Goal: Navigation & Orientation: Find specific page/section

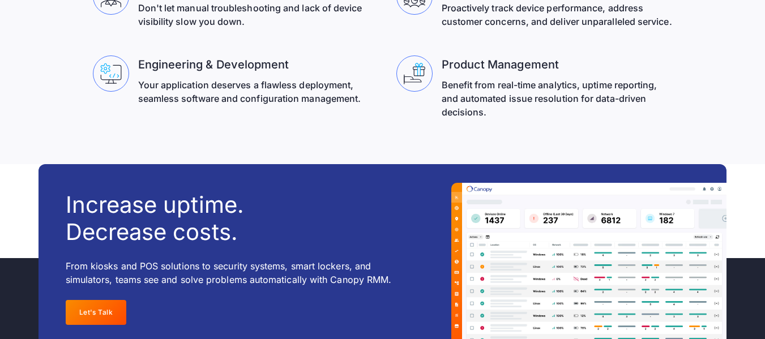
scroll to position [3833, 0]
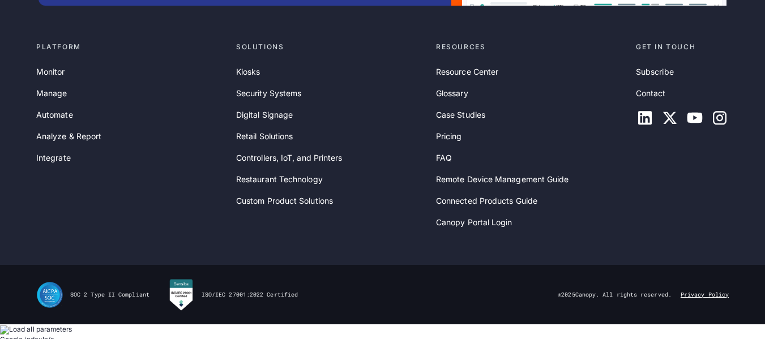
click at [697, 299] on link "Privacy Policy" at bounding box center [705, 295] width 48 height 8
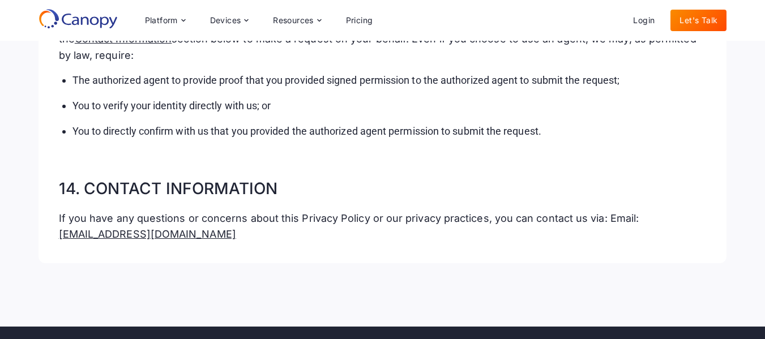
scroll to position [6376, 0]
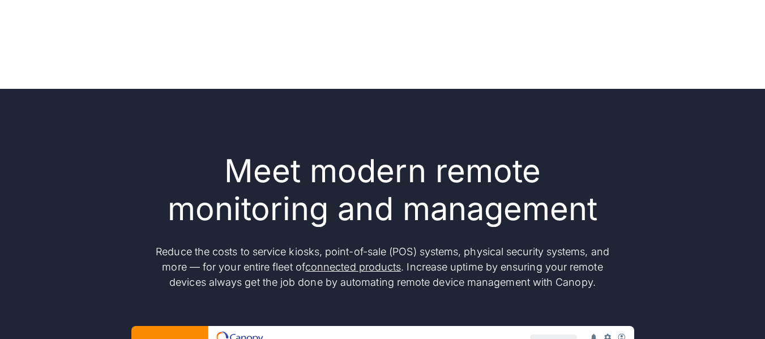
scroll to position [3810, 0]
